Goal: Task Accomplishment & Management: Manage account settings

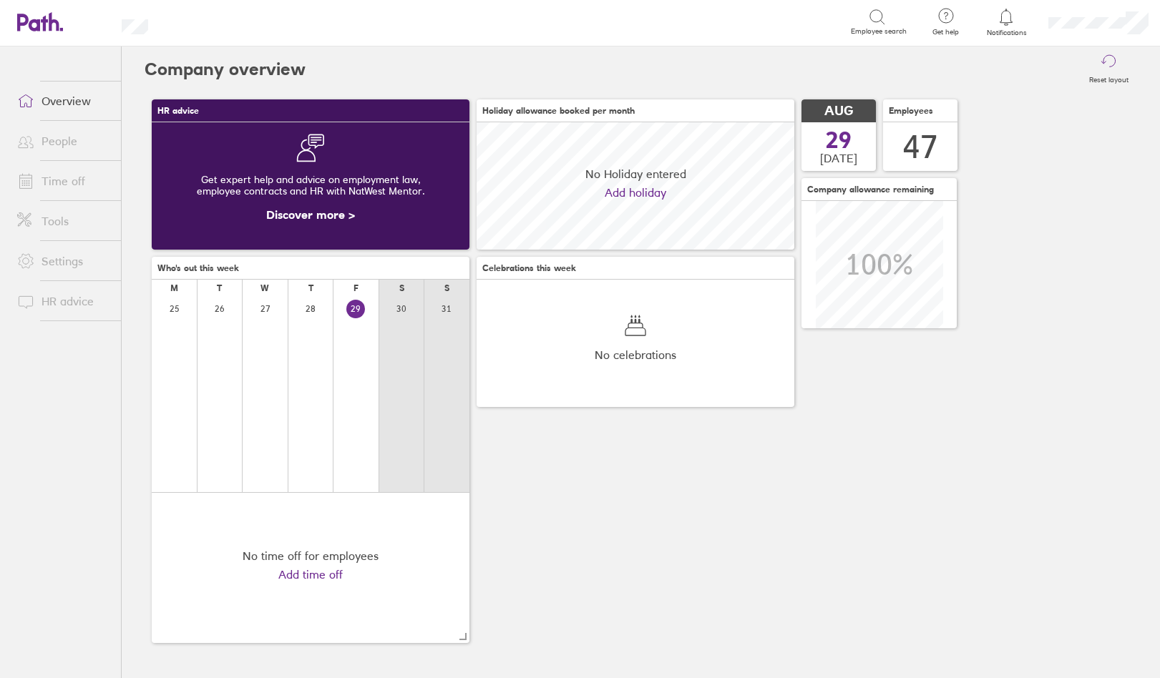
scroll to position [127, 318]
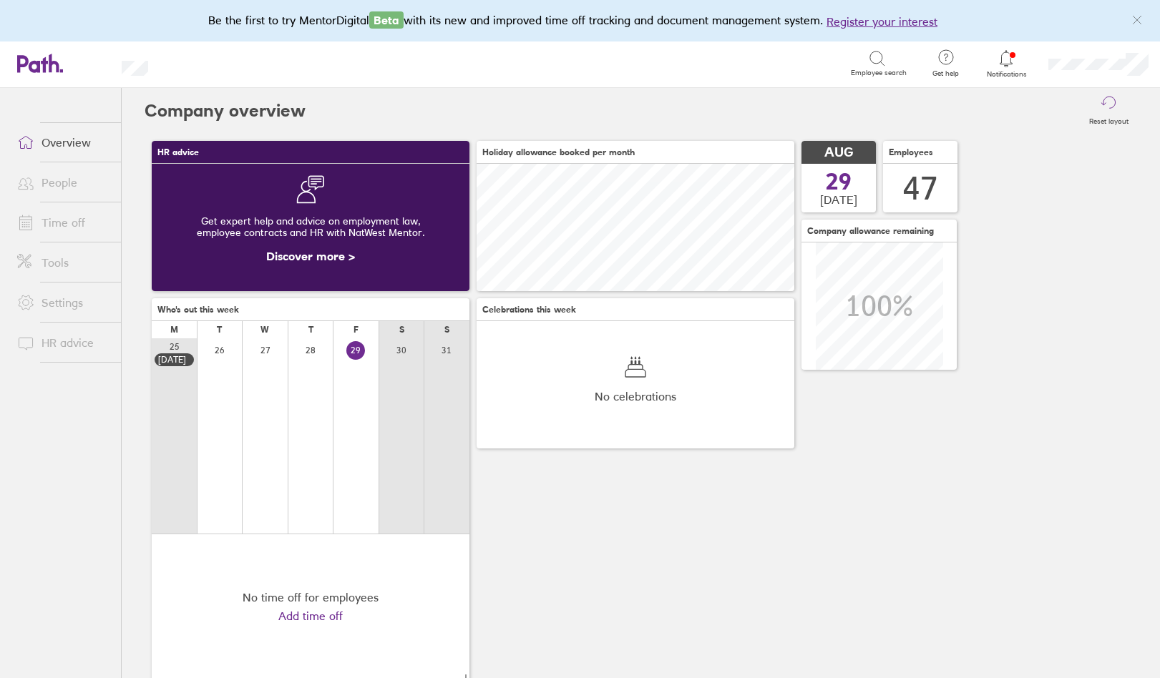
click at [69, 222] on link "Time off" at bounding box center [63, 222] width 115 height 29
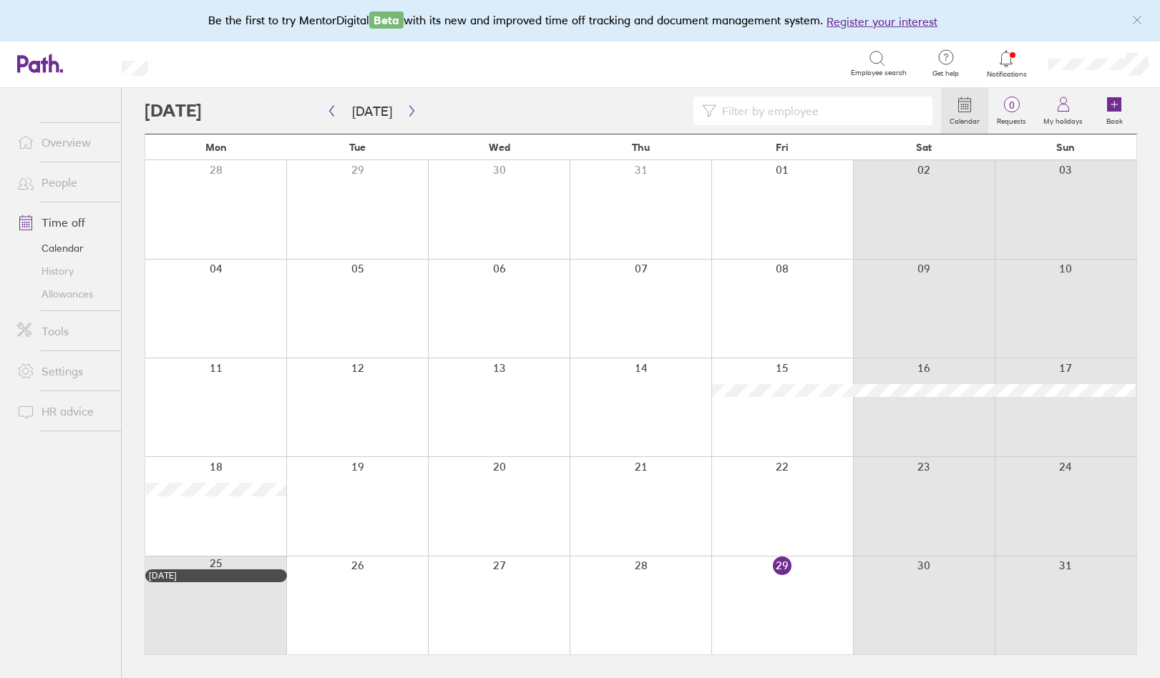
click at [1141, 19] on icon "link" at bounding box center [1136, 19] width 11 height 11
